Goal: Entertainment & Leisure: Consume media (video, audio)

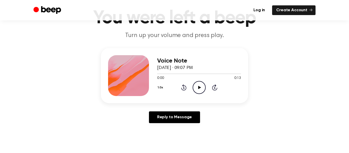
scroll to position [33, 0]
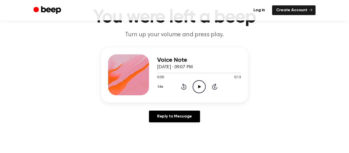
click at [197, 89] on icon "Play Audio" at bounding box center [198, 86] width 13 height 13
click at [200, 84] on icon "Pause Audio" at bounding box center [198, 86] width 13 height 13
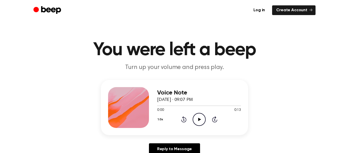
click at [201, 114] on circle at bounding box center [199, 119] width 13 height 13
click at [202, 124] on icon "Play Audio" at bounding box center [198, 119] width 13 height 13
click at [200, 119] on icon at bounding box center [199, 119] width 3 height 3
click at [203, 120] on icon "Play Audio" at bounding box center [198, 119] width 13 height 13
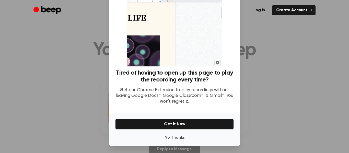
scroll to position [30, 0]
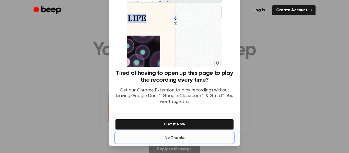
click at [188, 138] on button "No Thanks" at bounding box center [174, 138] width 118 height 10
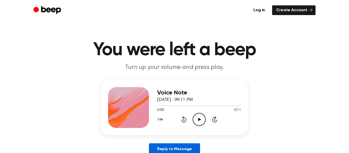
click at [186, 148] on link "Reply to Message" at bounding box center [174, 149] width 51 height 12
click at [201, 124] on icon "Play Audio" at bounding box center [198, 119] width 13 height 13
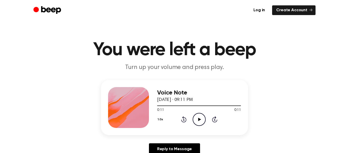
click at [199, 125] on circle at bounding box center [199, 119] width 13 height 13
click at [199, 118] on icon at bounding box center [199, 119] width 3 height 3
click at [199, 123] on icon "Play Audio" at bounding box center [198, 119] width 13 height 13
click at [199, 116] on icon "Play Audio" at bounding box center [198, 119] width 13 height 13
click at [200, 119] on icon at bounding box center [199, 119] width 3 height 3
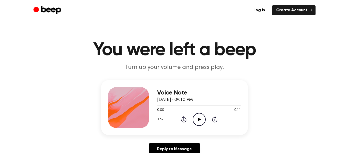
click at [202, 120] on icon "Play Audio" at bounding box center [198, 119] width 13 height 13
click at [203, 119] on icon "Play Audio" at bounding box center [198, 119] width 13 height 13
click at [206, 124] on div "1.0x Rewind 5 seconds Play Audio Skip 5 seconds" at bounding box center [199, 119] width 84 height 13
click at [199, 114] on icon "Play Audio" at bounding box center [198, 119] width 13 height 13
click at [194, 125] on icon "Play Audio" at bounding box center [198, 119] width 13 height 13
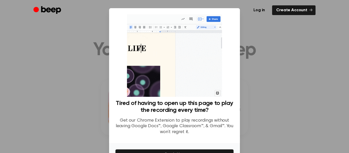
scroll to position [31, 0]
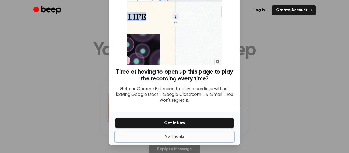
click at [181, 138] on button "No Thanks" at bounding box center [174, 136] width 118 height 10
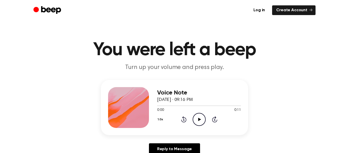
click at [198, 122] on icon "Play Audio" at bounding box center [198, 119] width 13 height 13
click at [201, 120] on icon "Play Audio" at bounding box center [198, 119] width 13 height 13
click at [198, 114] on icon "Play Audio" at bounding box center [198, 119] width 13 height 13
click at [202, 122] on icon "Play Audio" at bounding box center [198, 119] width 13 height 13
click at [199, 119] on icon "Pause Audio" at bounding box center [198, 119] width 13 height 13
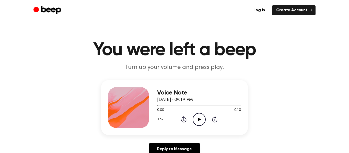
click at [199, 116] on icon "Play Audio" at bounding box center [198, 119] width 13 height 13
click at [202, 123] on icon "Pause Audio" at bounding box center [198, 119] width 13 height 13
click at [202, 123] on icon "Play Audio" at bounding box center [198, 119] width 13 height 13
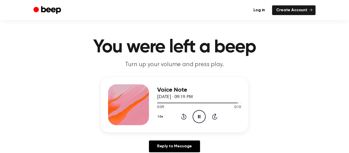
scroll to position [4, 0]
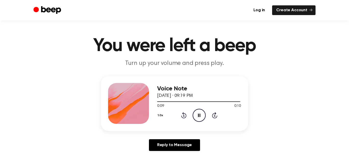
click at [202, 118] on icon "Pause Audio" at bounding box center [198, 115] width 13 height 13
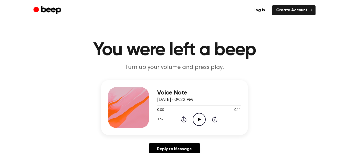
click at [194, 121] on icon "Play Audio" at bounding box center [198, 119] width 13 height 13
click at [203, 116] on icon "Play Audio" at bounding box center [198, 119] width 13 height 13
click at [203, 126] on div "Voice Note [DATE] · 09:26 PM 0:00 0:10 Your browser does not support the [objec…" at bounding box center [199, 107] width 84 height 41
click at [198, 118] on icon "Play Audio" at bounding box center [198, 119] width 13 height 13
click at [199, 115] on icon "Play Audio" at bounding box center [198, 119] width 13 height 13
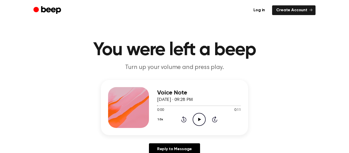
click at [199, 119] on icon at bounding box center [199, 119] width 3 height 3
click at [205, 117] on icon "Play Audio" at bounding box center [198, 119] width 13 height 13
click at [203, 118] on icon "Play Audio" at bounding box center [198, 119] width 13 height 13
click at [197, 124] on icon "Play Audio" at bounding box center [198, 119] width 13 height 13
